Goal: Task Accomplishment & Management: Manage account settings

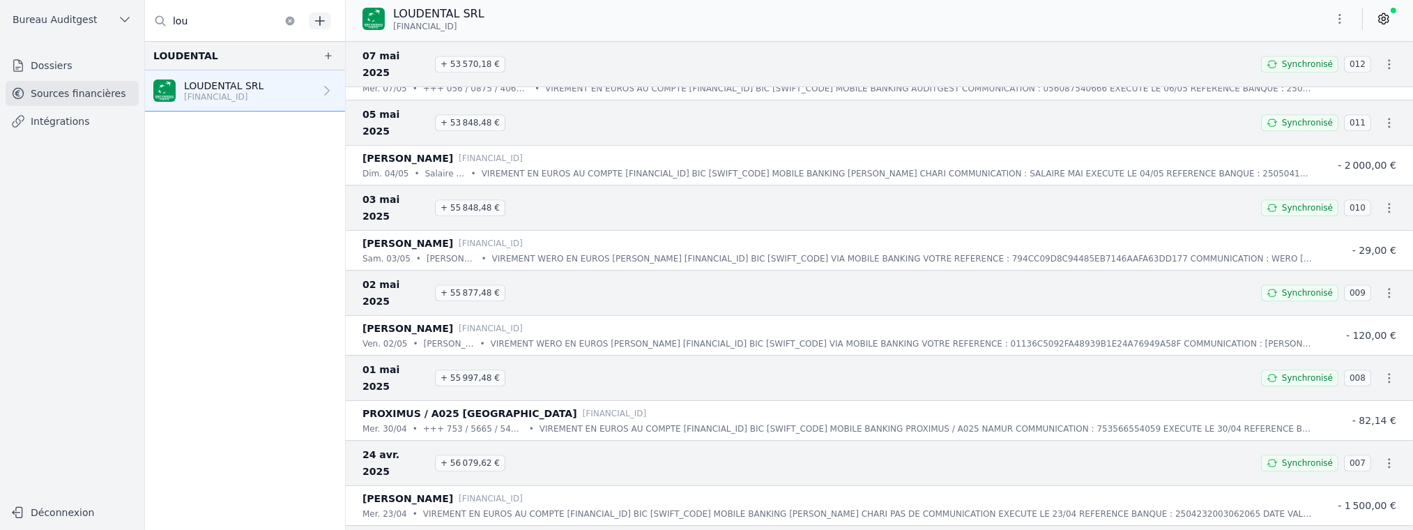
scroll to position [6140, 0]
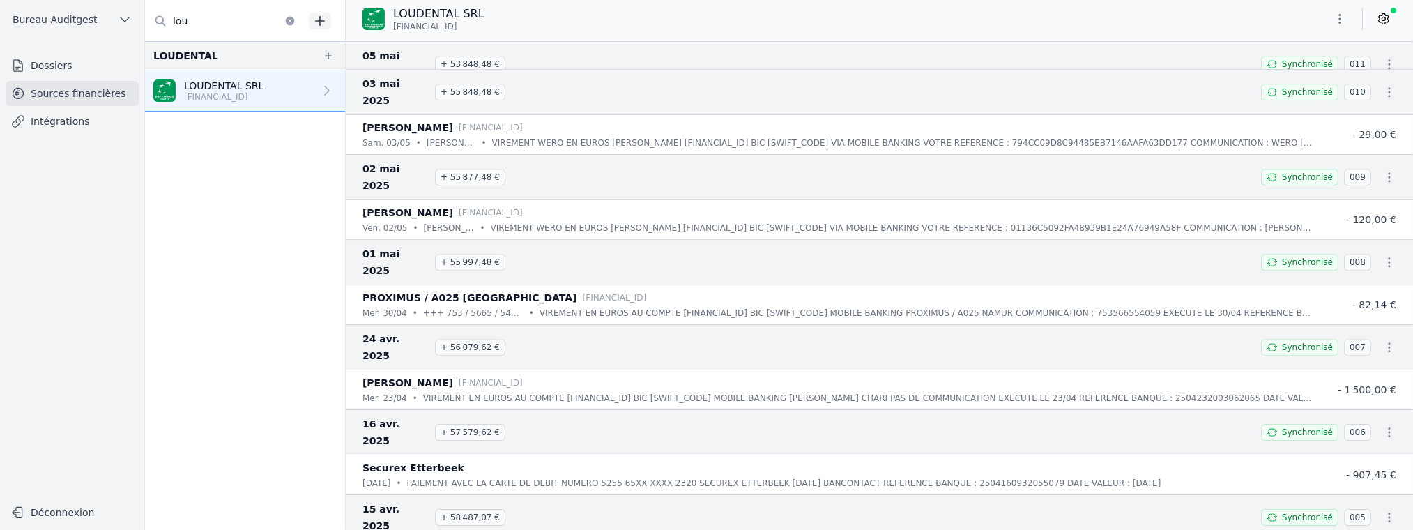
click at [59, 123] on link "Intégrations" at bounding box center [72, 121] width 133 height 25
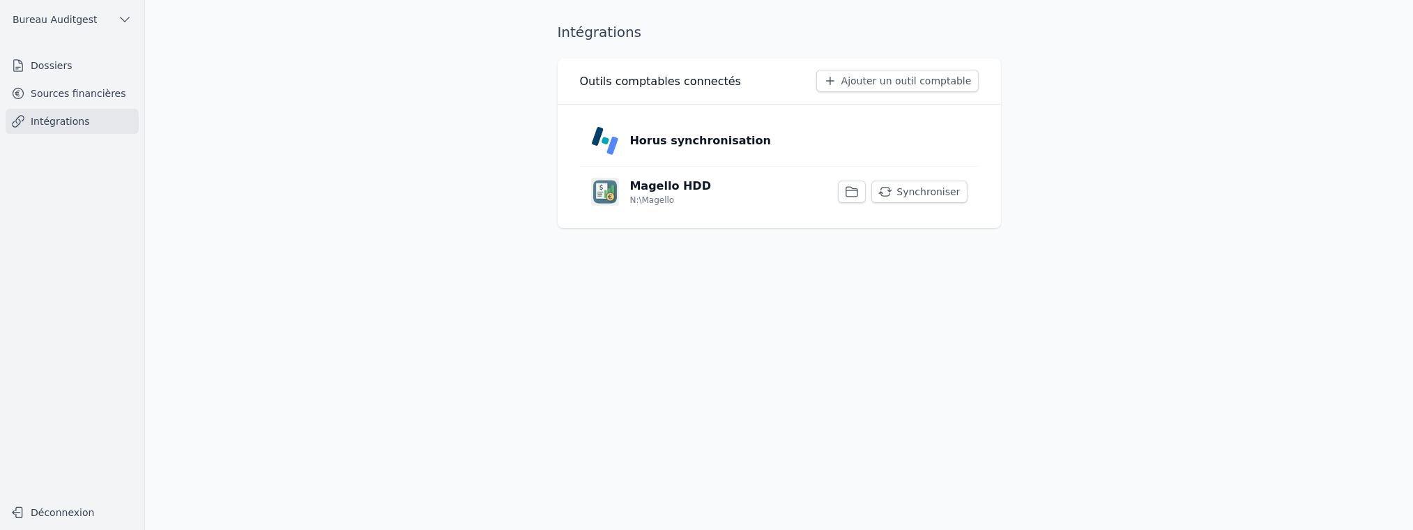
click at [79, 98] on link "Sources financières" at bounding box center [72, 93] width 133 height 25
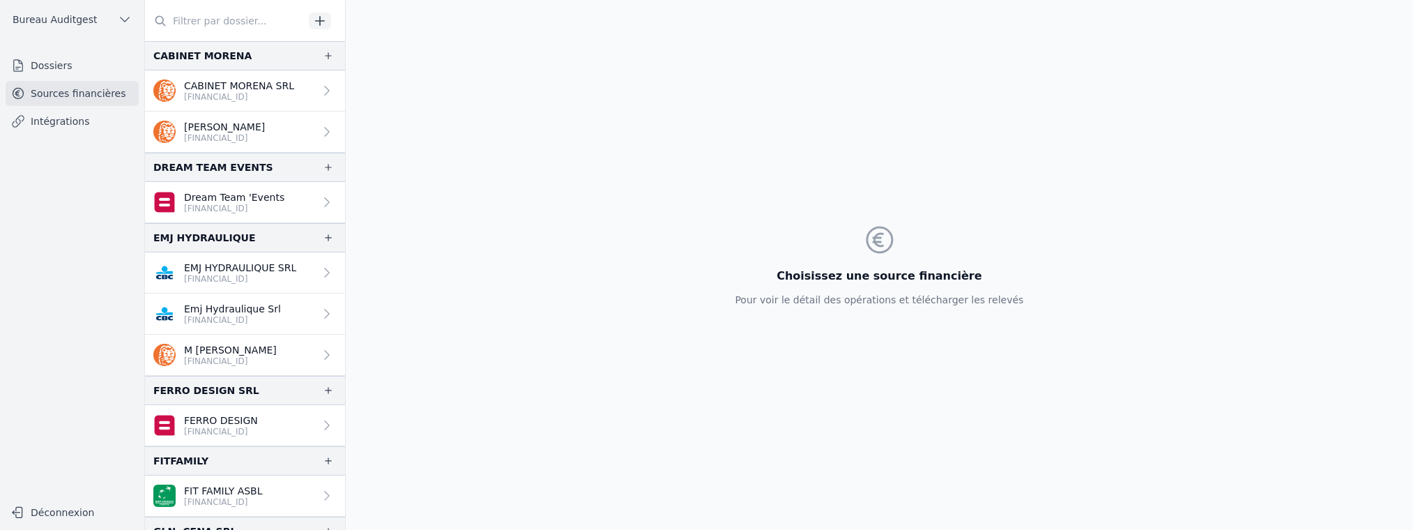
click at [194, 22] on input "text" at bounding box center [224, 20] width 159 height 25
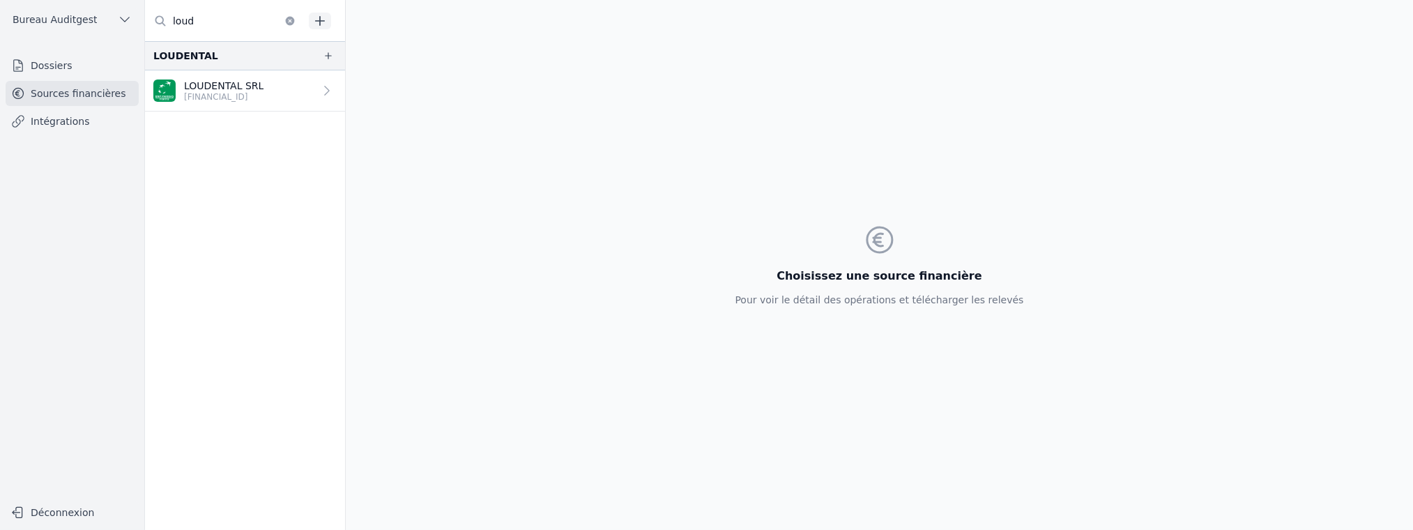
type input "loud"
click at [215, 86] on p "LOUDENTAL SRL" at bounding box center [223, 86] width 79 height 14
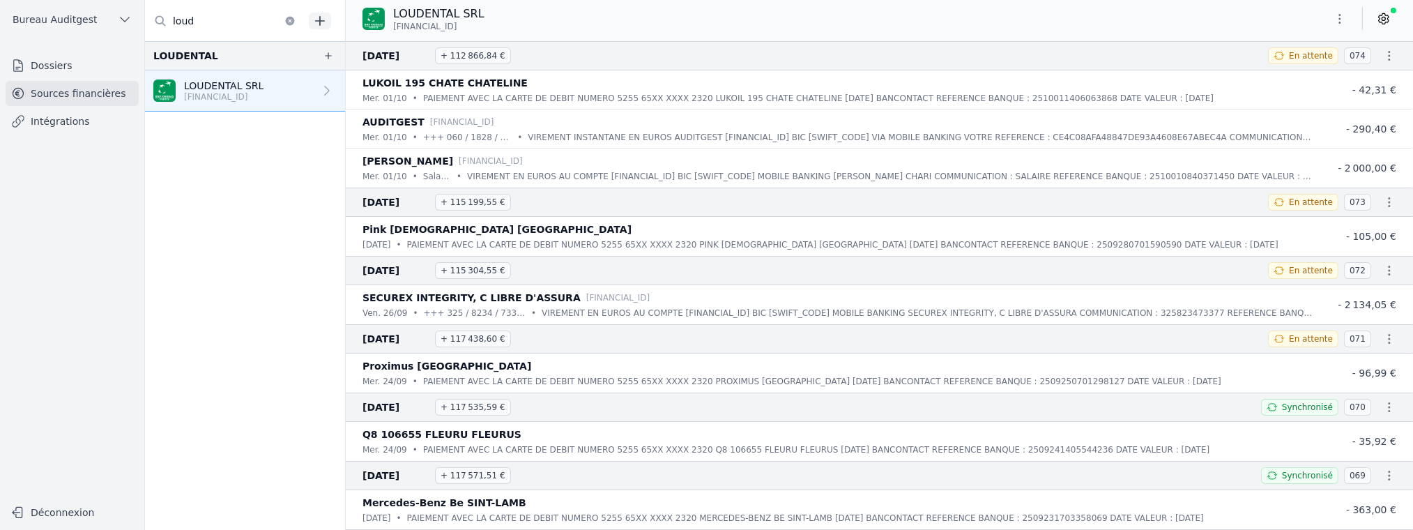
click at [233, 94] on p "[FINANCIAL_ID]" at bounding box center [223, 96] width 79 height 11
click at [1387, 56] on icon "button" at bounding box center [1389, 56] width 14 height 14
click at [1383, 24] on div at bounding box center [706, 265] width 1413 height 530
click at [1382, 18] on icon at bounding box center [1384, 19] width 14 height 14
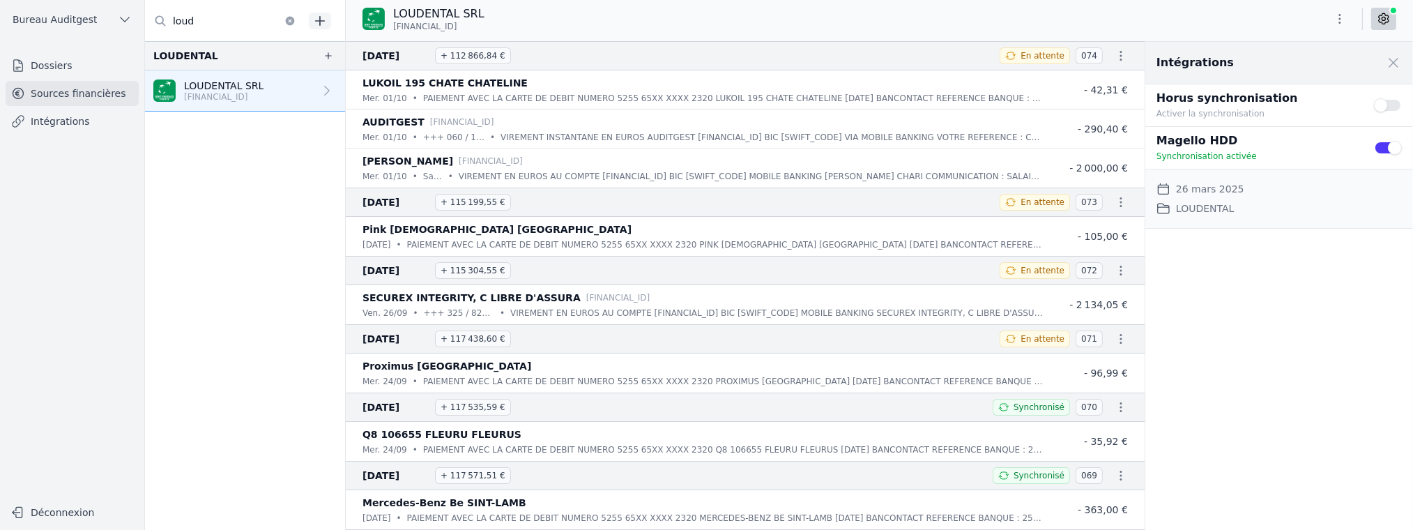
click at [1401, 102] on button "Use setting" at bounding box center [1388, 105] width 28 height 14
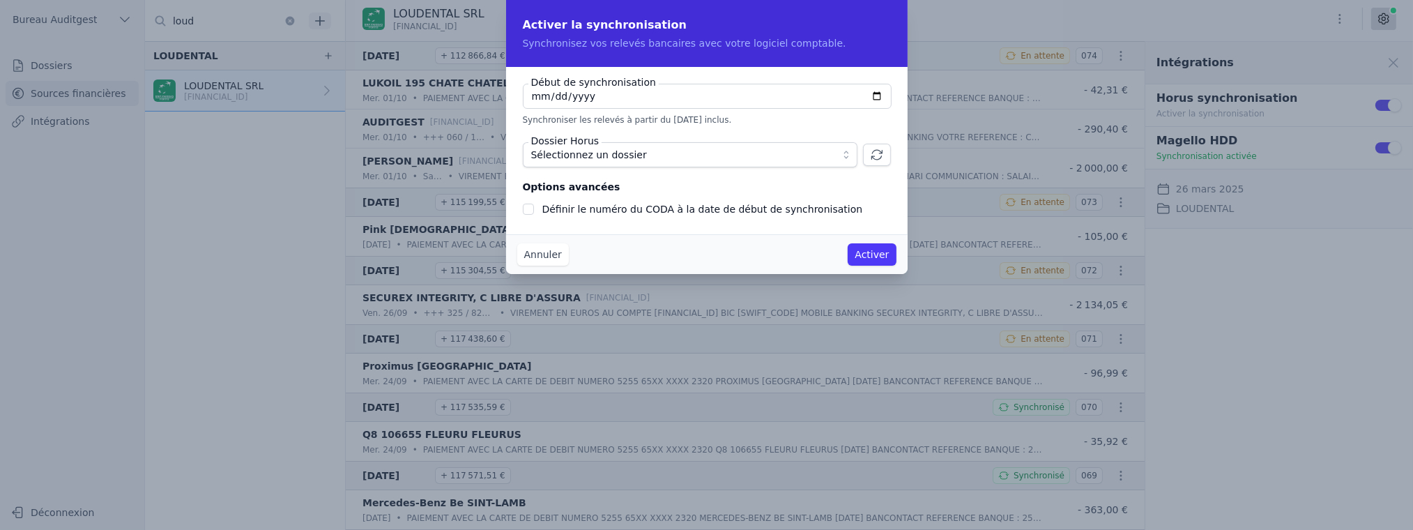
click at [879, 94] on input "[DATE]" at bounding box center [707, 96] width 369 height 25
type input "[DATE]"
checkbox input "false"
type input "[DATE]"
click at [805, 158] on span "Sélectionnez un dossier" at bounding box center [680, 154] width 298 height 17
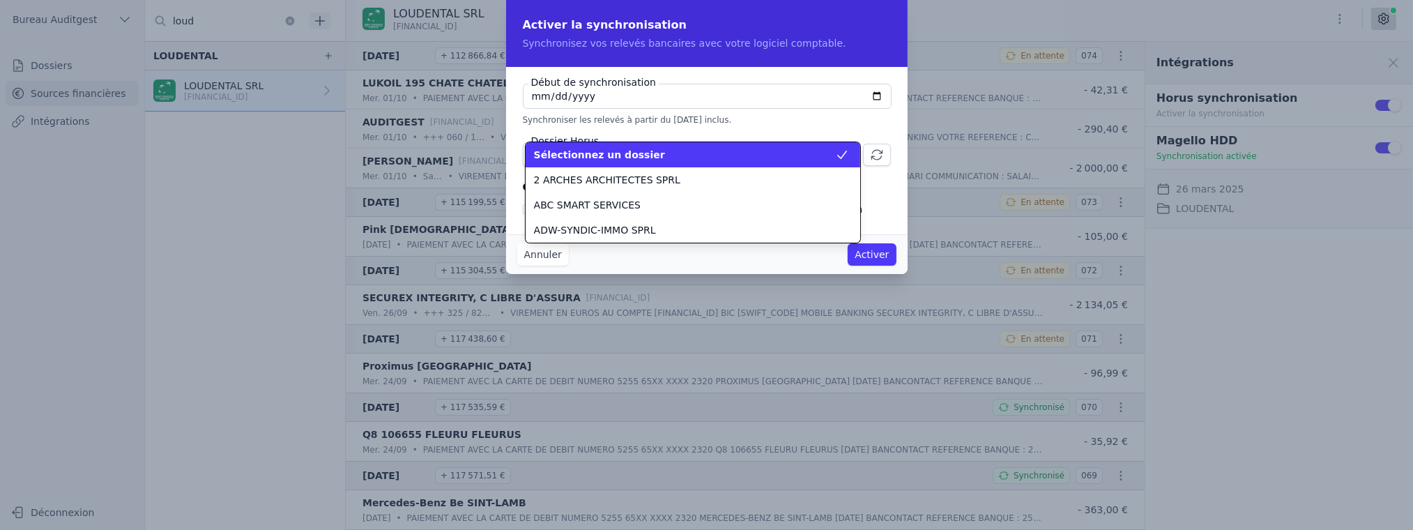
scroll to position [953, 0]
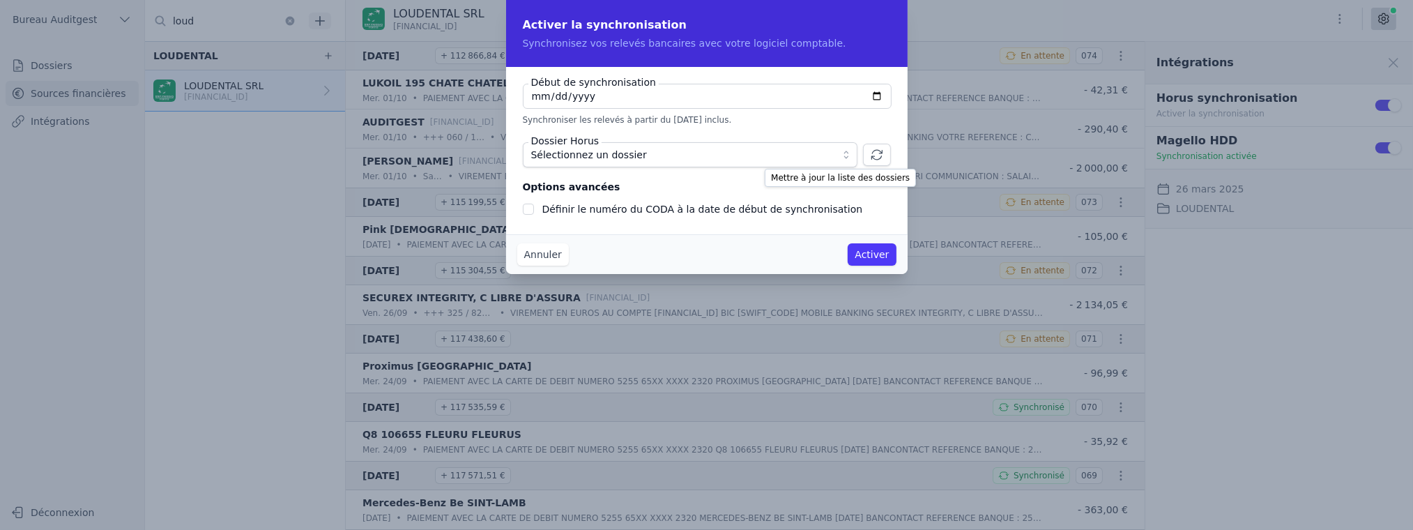
click at [875, 154] on icon "button" at bounding box center [877, 155] width 14 height 14
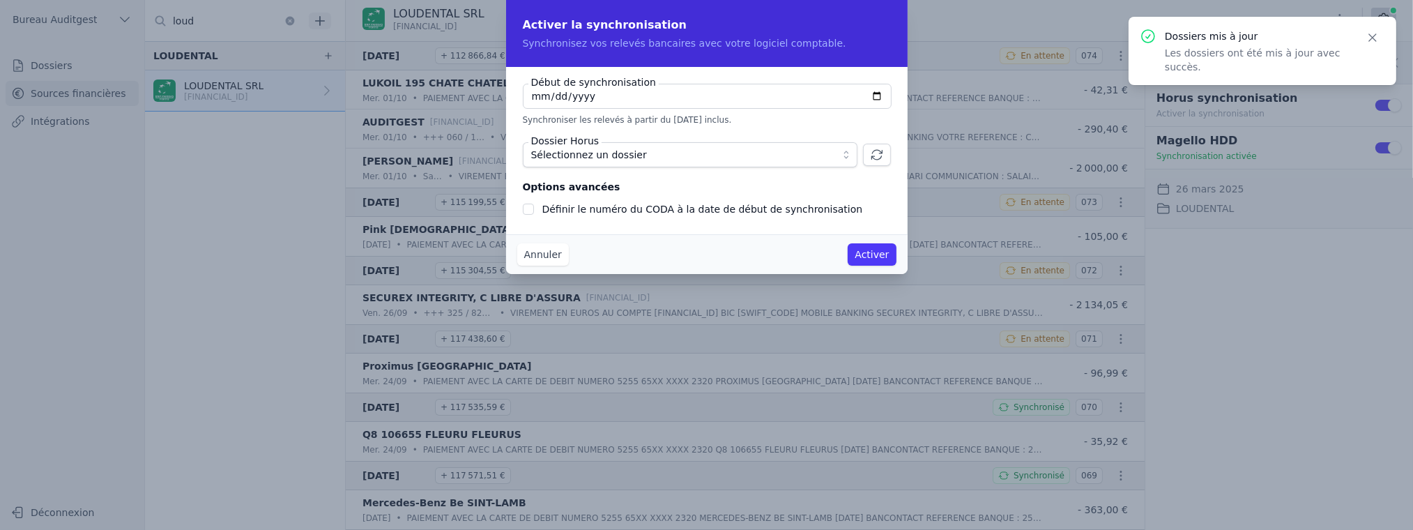
click at [684, 155] on span "Sélectionnez un dossier" at bounding box center [680, 154] width 298 height 17
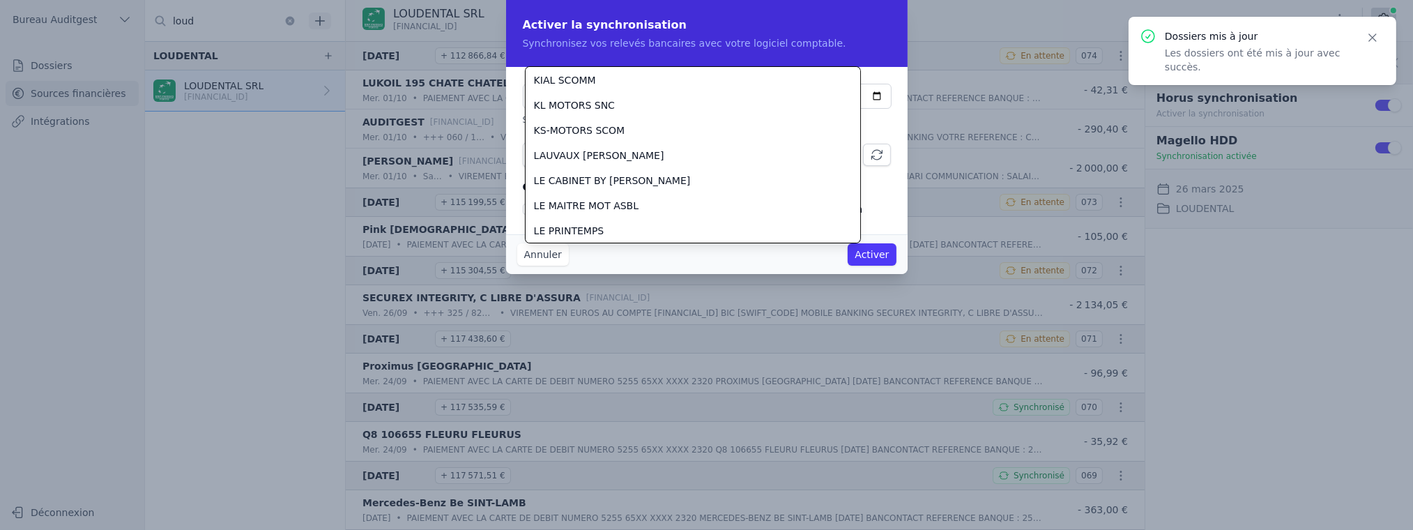
scroll to position [1128, 0]
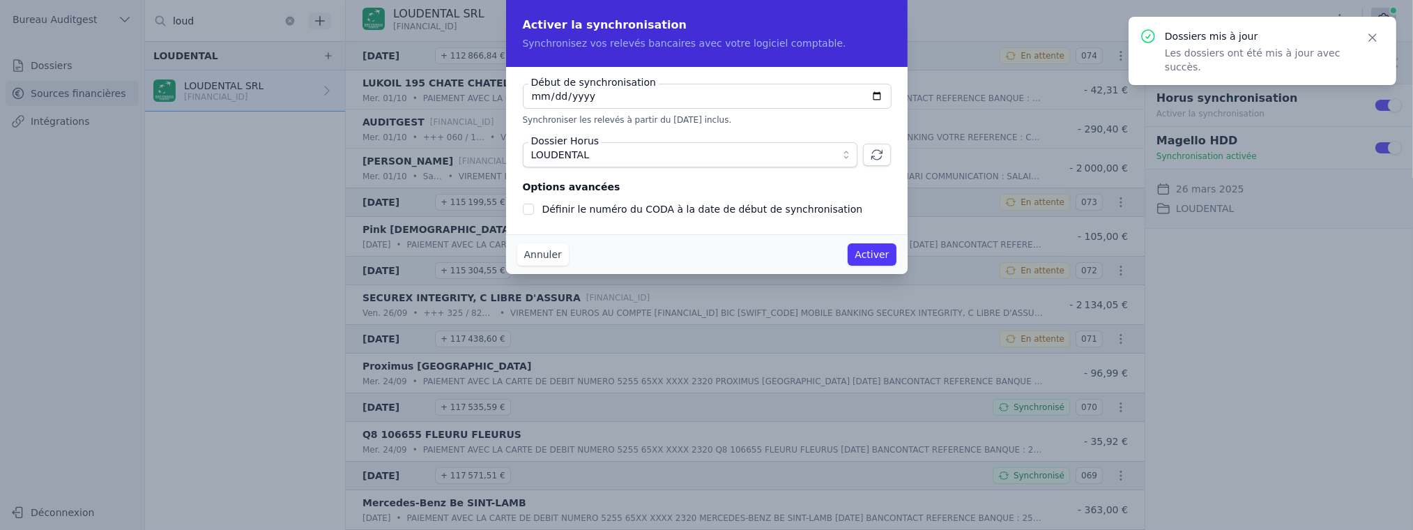
click at [873, 250] on button "Activer" at bounding box center [872, 254] width 48 height 22
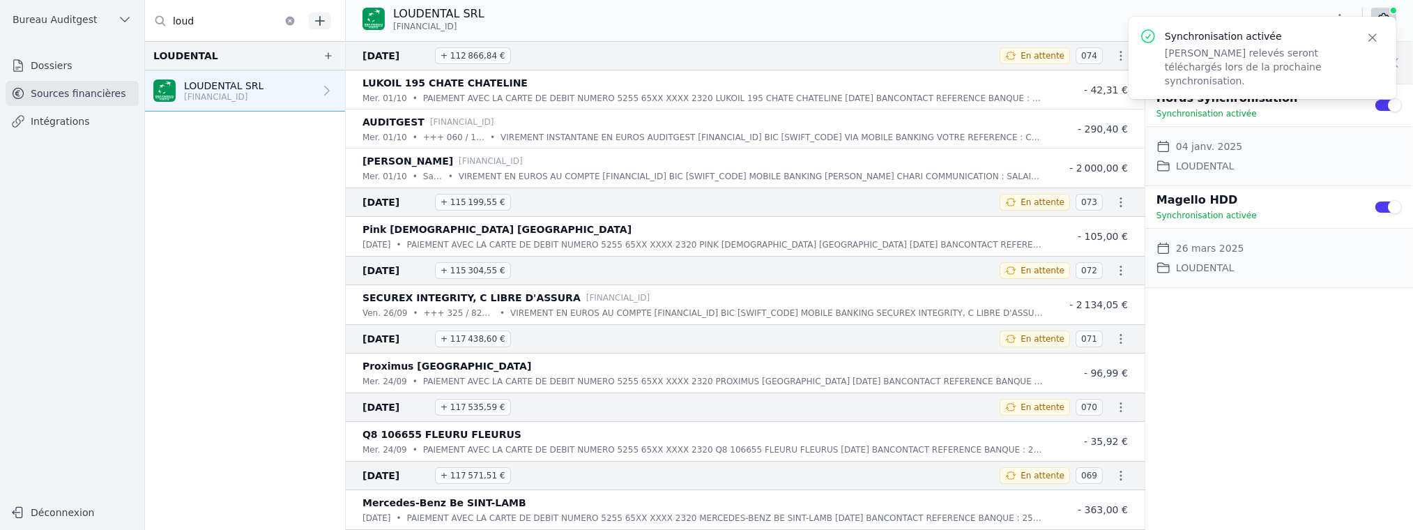
click at [1377, 210] on button "Use setting" at bounding box center [1388, 207] width 28 height 14
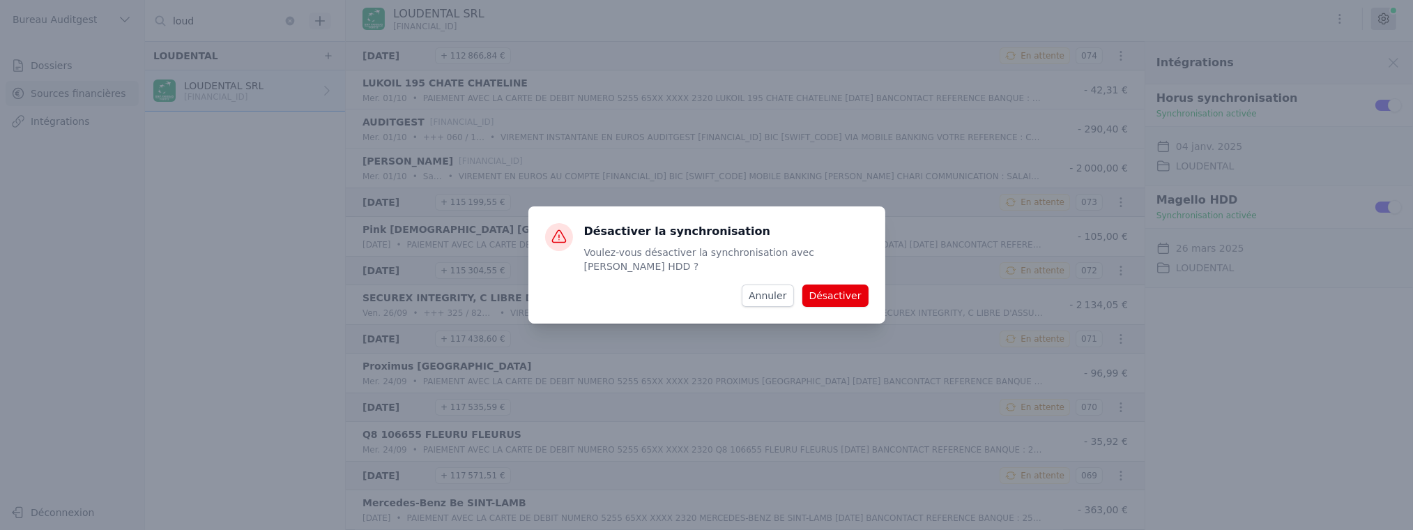
click at [844, 288] on button "Désactiver" at bounding box center [835, 295] width 66 height 22
